Goal: Manage account settings

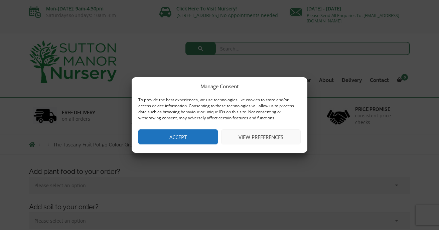
click at [249, 134] on button "View preferences" at bounding box center [260, 136] width 79 height 15
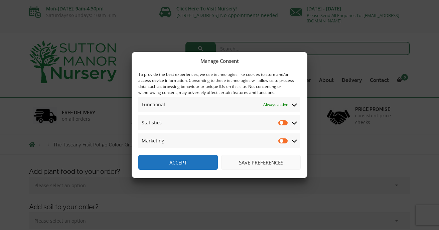
click at [292, 123] on icon at bounding box center [294, 123] width 5 height 3
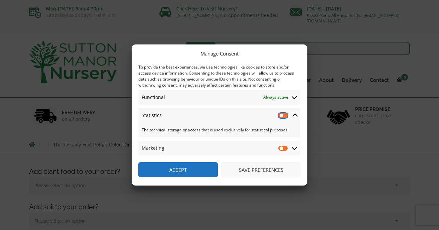
click at [282, 115] on input "Statistics" at bounding box center [283, 115] width 10 height 7
click at [295, 113] on icon at bounding box center [294, 115] width 5 height 6
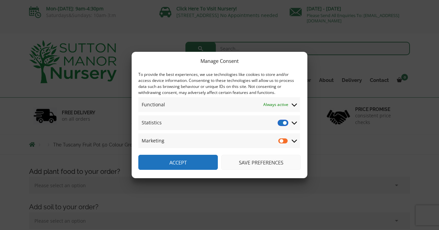
click at [282, 123] on input "Statistics" at bounding box center [283, 122] width 10 height 7
checkbox input "false"
click at [295, 141] on icon at bounding box center [294, 141] width 5 height 6
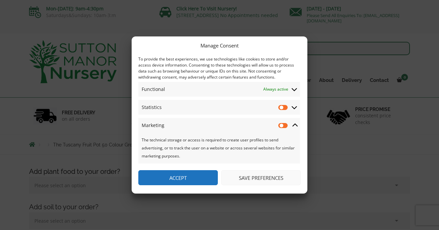
click at [295, 123] on icon at bounding box center [294, 125] width 5 height 6
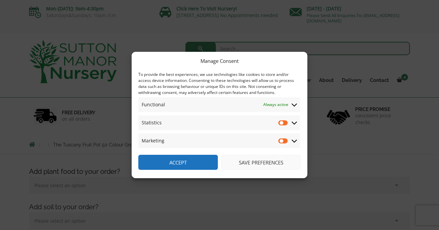
click at [368, 13] on div "Manage Consent To provide the best experiences, we use technologies like cookie…" at bounding box center [219, 115] width 439 height 230
